Goal: Complete application form

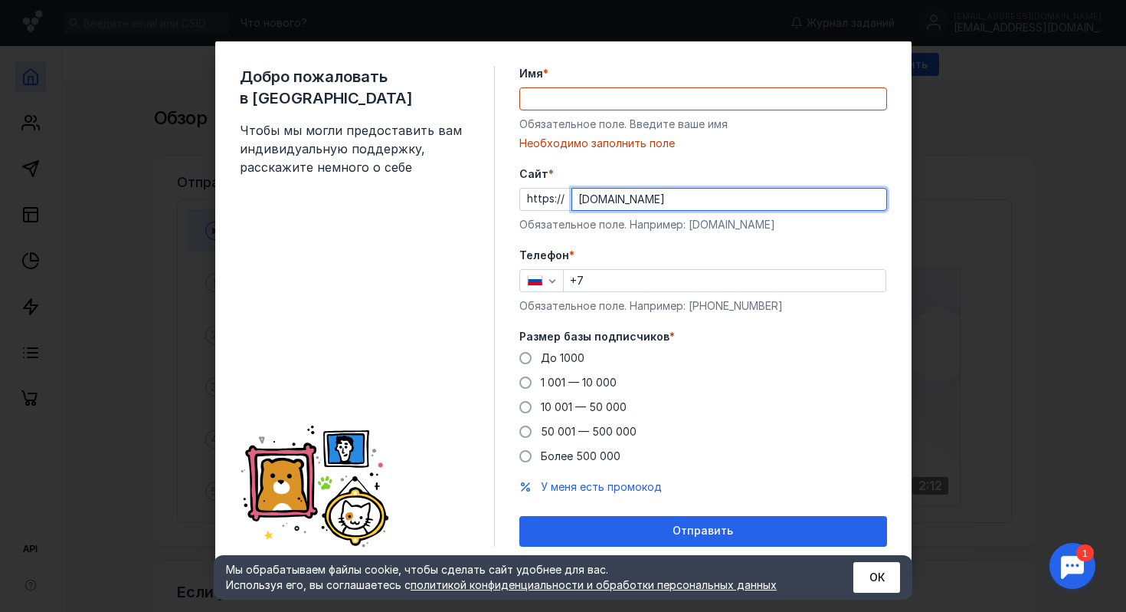
type input "[DOMAIN_NAME]"
click at [766, 95] on input "Имя *" at bounding box center [703, 98] width 366 height 21
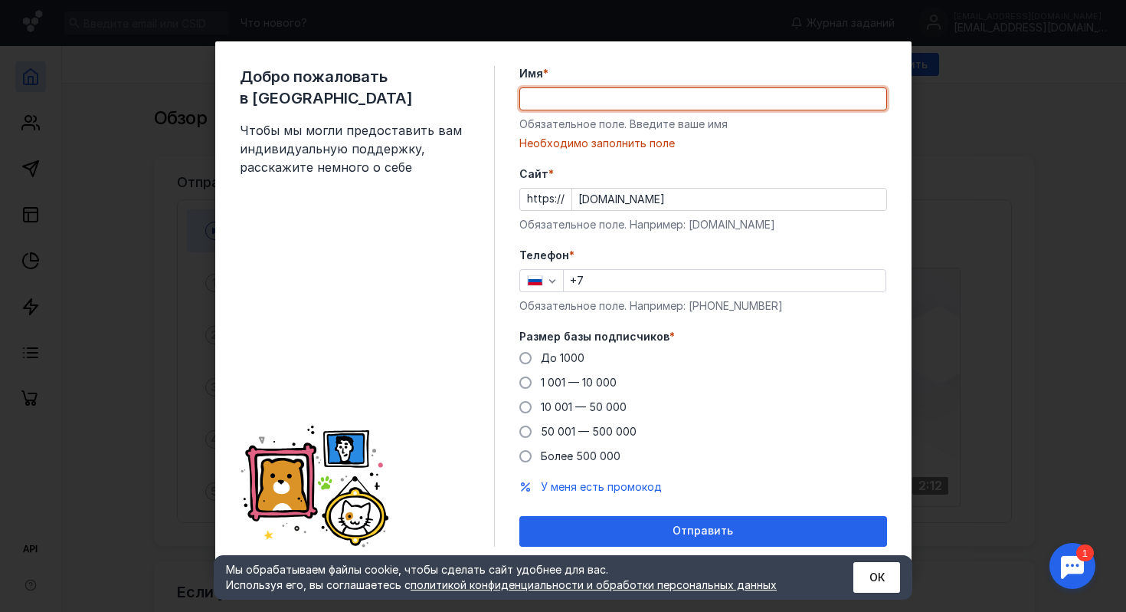
type input "D"
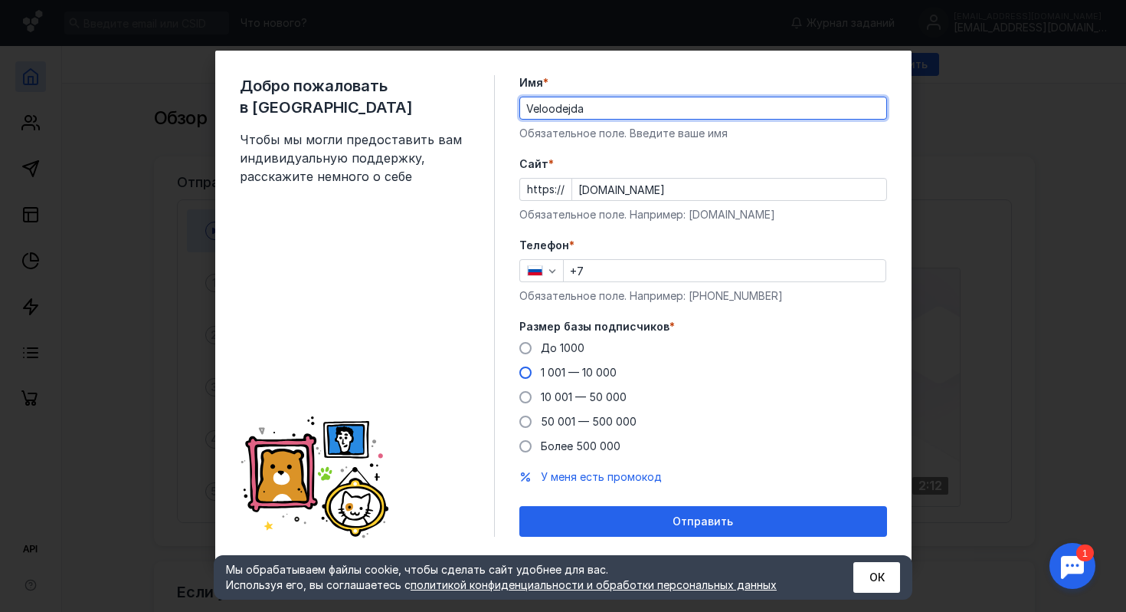
type input "Veloodejda"
click at [615, 367] on span "1 001 — 10 000" at bounding box center [579, 372] width 76 height 13
click at [0, 0] on input "1 001 — 10 000" at bounding box center [0, 0] width 0 height 0
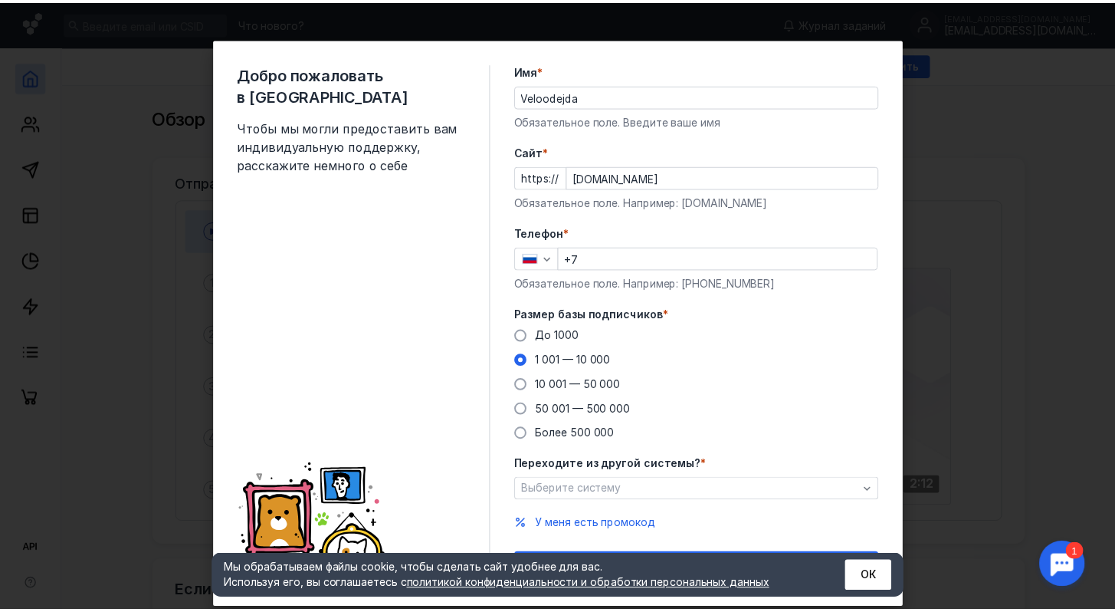
scroll to position [35, 0]
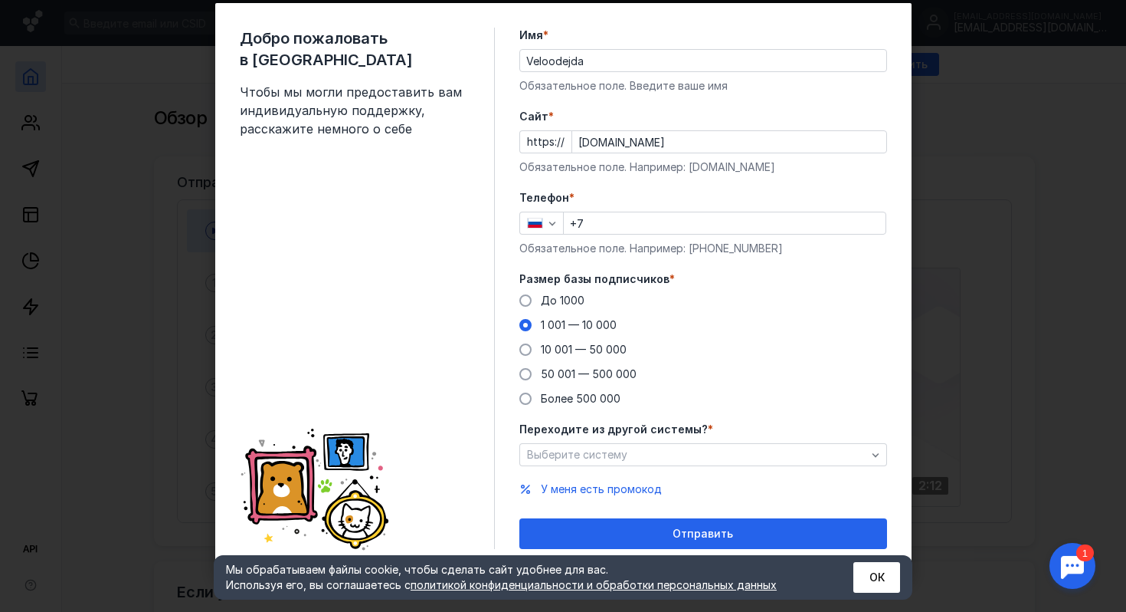
click at [682, 466] on form "Имя * Veloodejda Обязательное поле. Введите ваше имя [PERSON_NAME] * https:// […" at bounding box center [704, 288] width 368 height 521
click at [684, 459] on div "Выберите систему" at bounding box center [696, 454] width 347 height 13
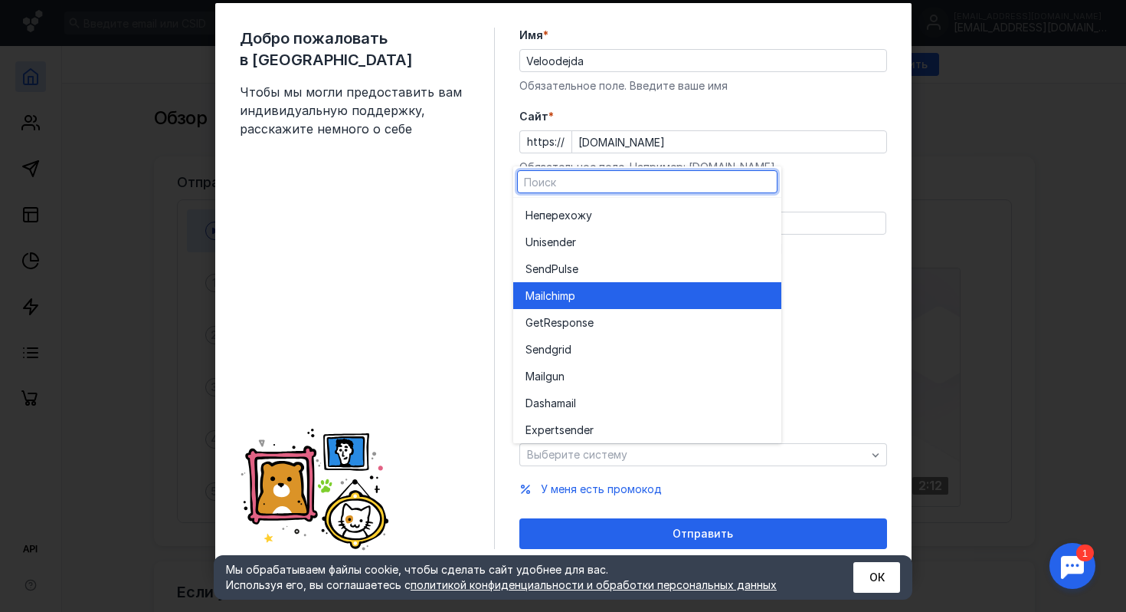
click at [618, 297] on div "Mailchim p" at bounding box center [648, 295] width 244 height 15
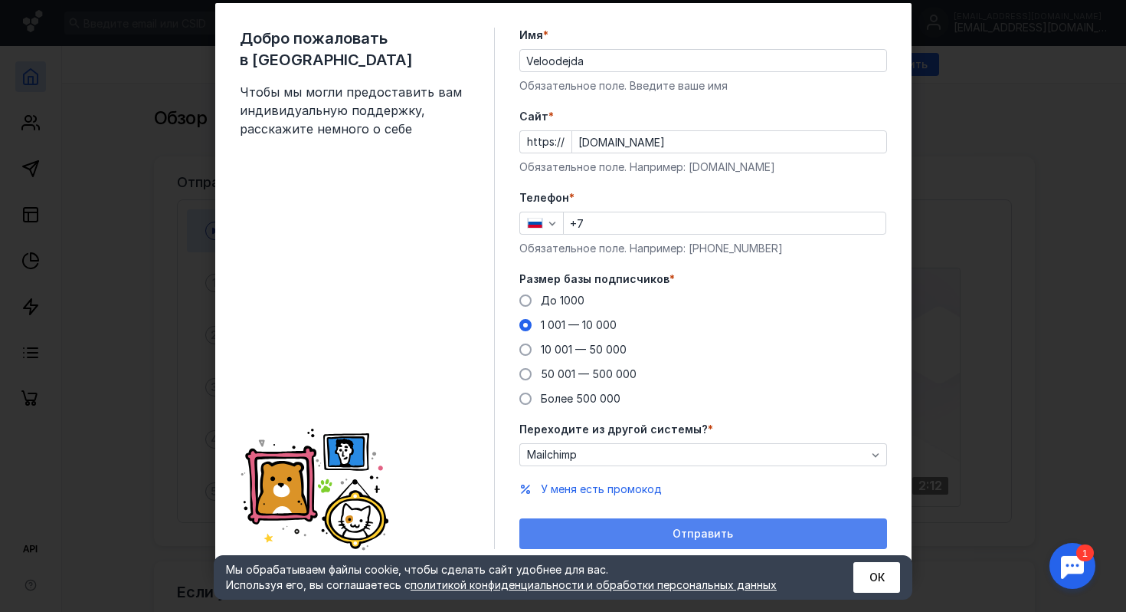
click at [702, 533] on span "Отправить" at bounding box center [703, 533] width 61 height 13
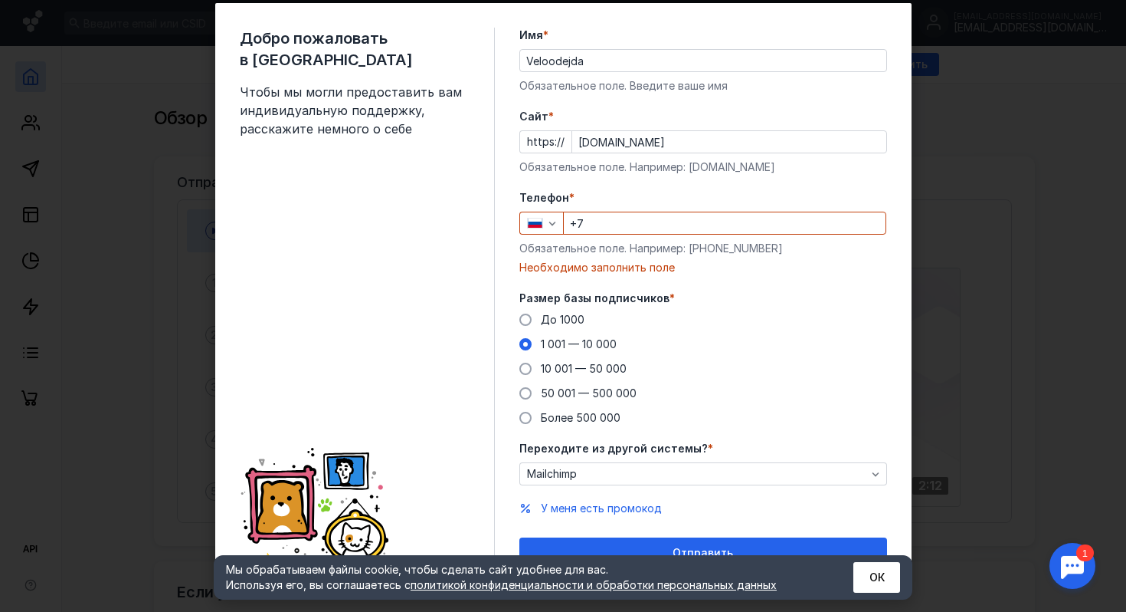
click at [720, 232] on input "+7" at bounding box center [725, 222] width 322 height 21
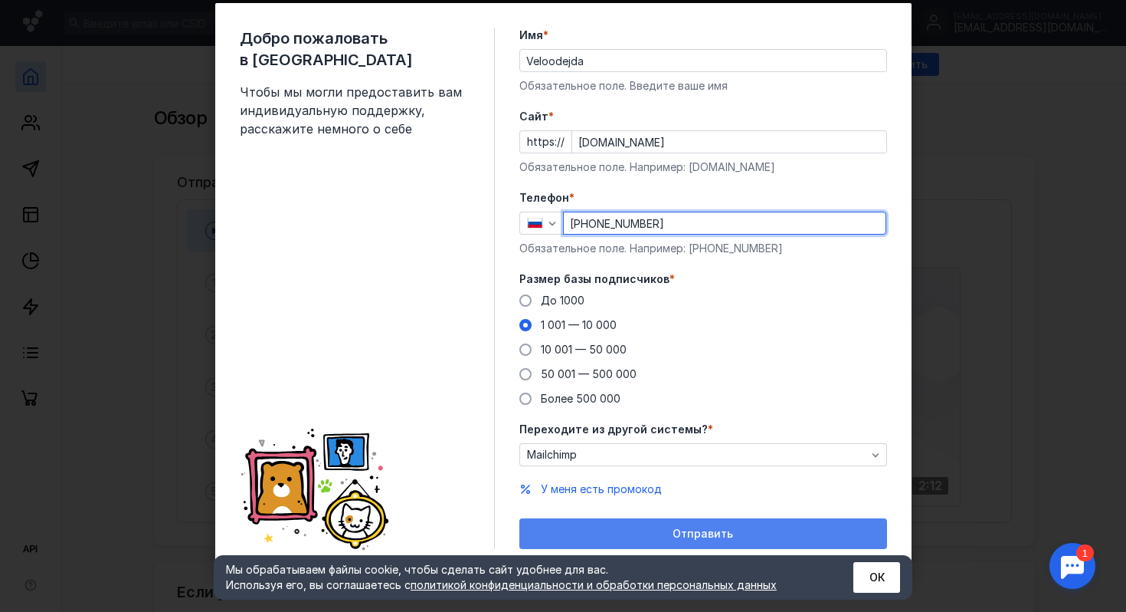
type input "[PHONE_NUMBER]"
click at [725, 527] on span "Отправить" at bounding box center [703, 533] width 61 height 13
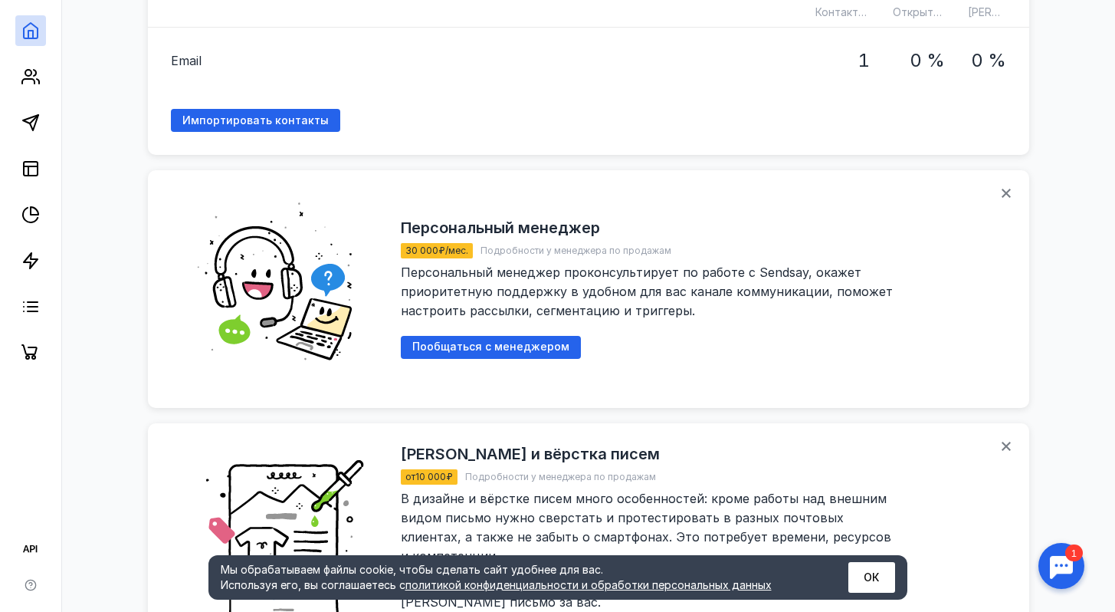
scroll to position [1155, 0]
